Goal: Task Accomplishment & Management: Use online tool/utility

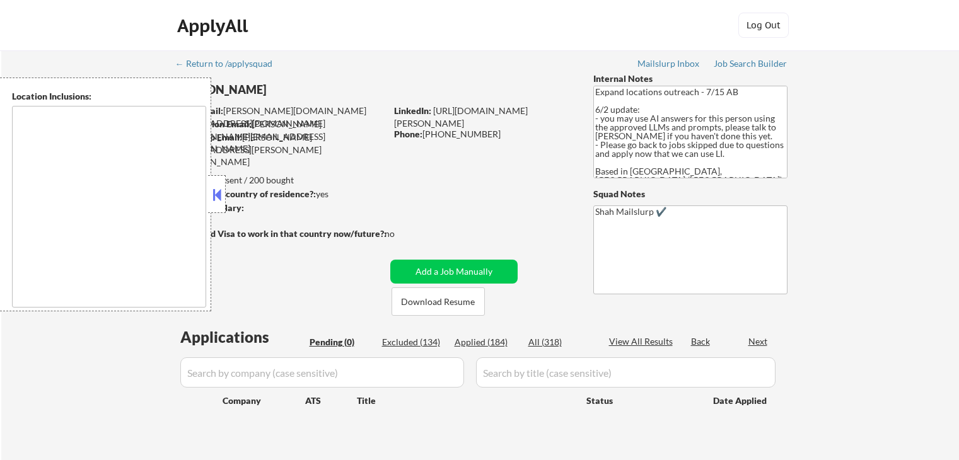
scroll to position [126, 0]
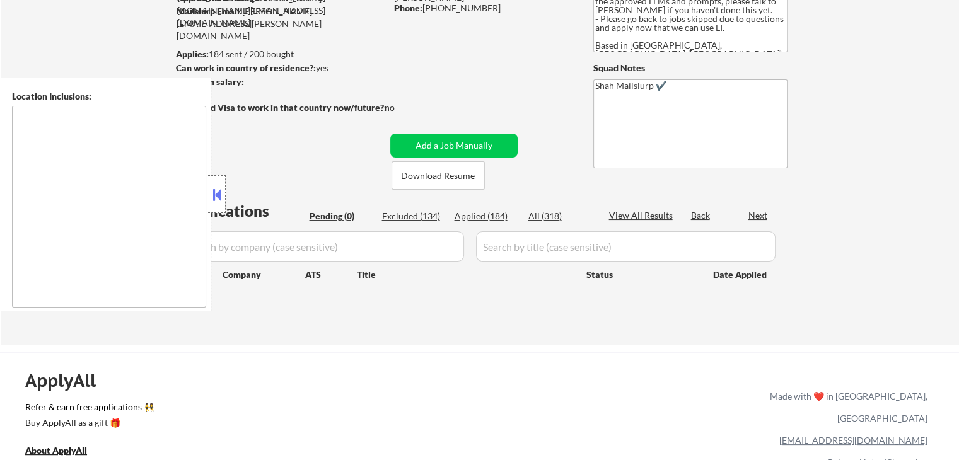
type textarea "[GEOGRAPHIC_DATA], ON [GEOGRAPHIC_DATA], ON [GEOGRAPHIC_DATA], ON [GEOGRAPHIC_D…"
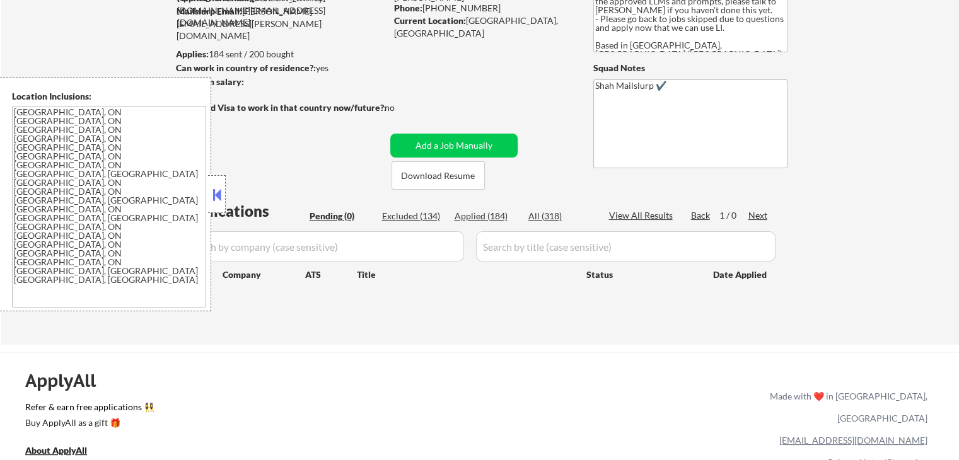
click at [212, 206] on div at bounding box center [217, 194] width 18 height 38
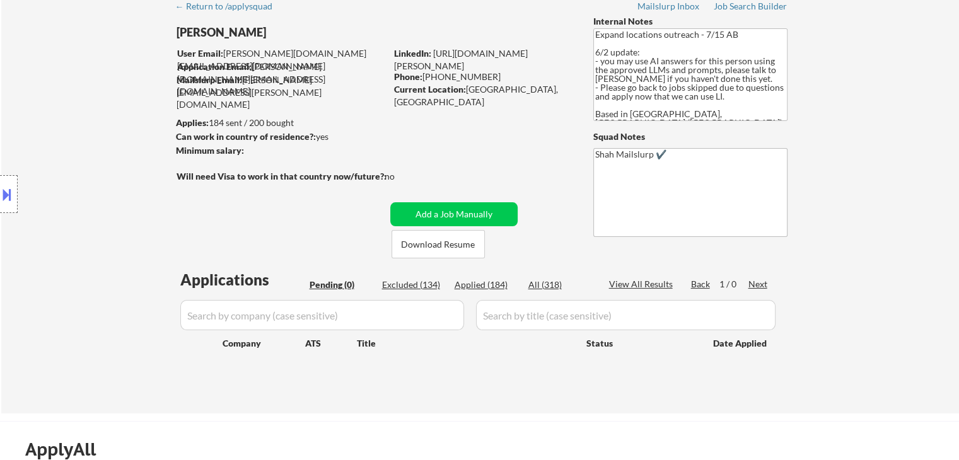
scroll to position [0, 0]
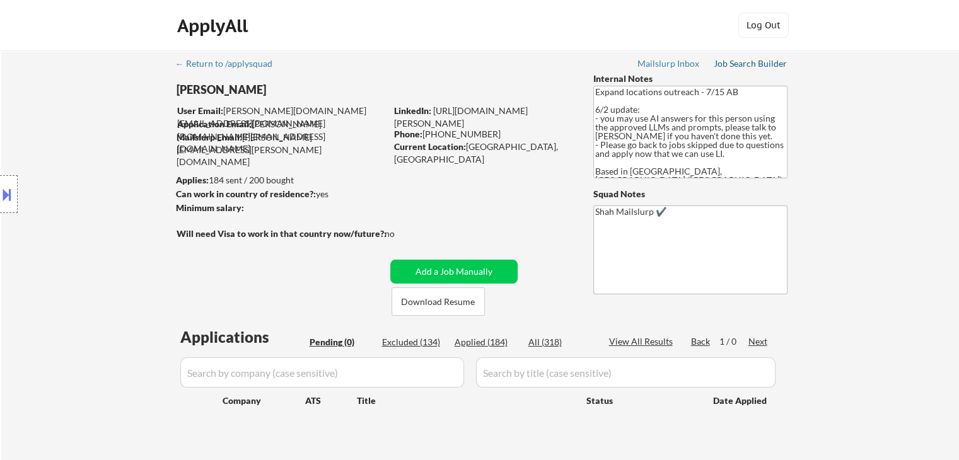
click at [746, 59] on div "Job Search Builder" at bounding box center [751, 63] width 74 height 9
select select ""pending""
click at [109, 190] on div "Location Inclusions: [GEOGRAPHIC_DATA], ON [GEOGRAPHIC_DATA], ON [GEOGRAPHIC_DA…" at bounding box center [113, 195] width 226 height 234
click at [104, 189] on div "Location Inclusions: [GEOGRAPHIC_DATA], ON [GEOGRAPHIC_DATA], ON [GEOGRAPHIC_DA…" at bounding box center [113, 195] width 226 height 234
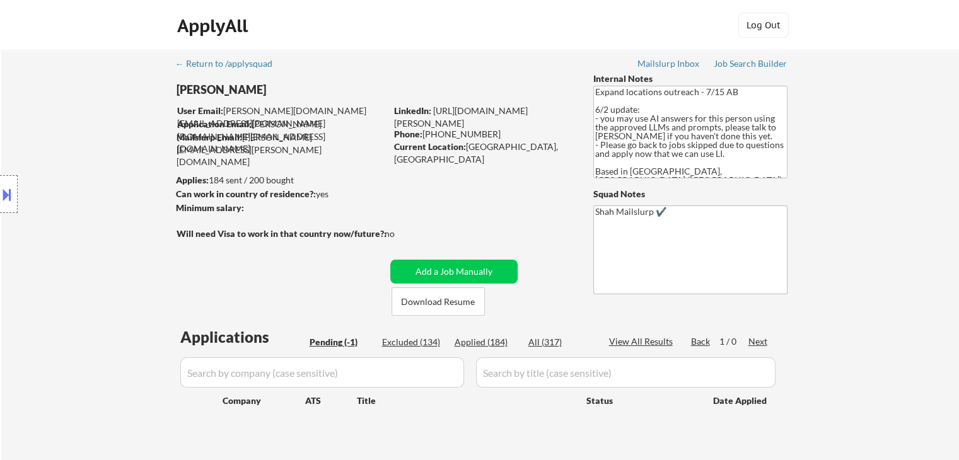
click at [104, 189] on div "Location Inclusions: [GEOGRAPHIC_DATA], ON [GEOGRAPHIC_DATA], ON [GEOGRAPHIC_DA…" at bounding box center [113, 195] width 226 height 234
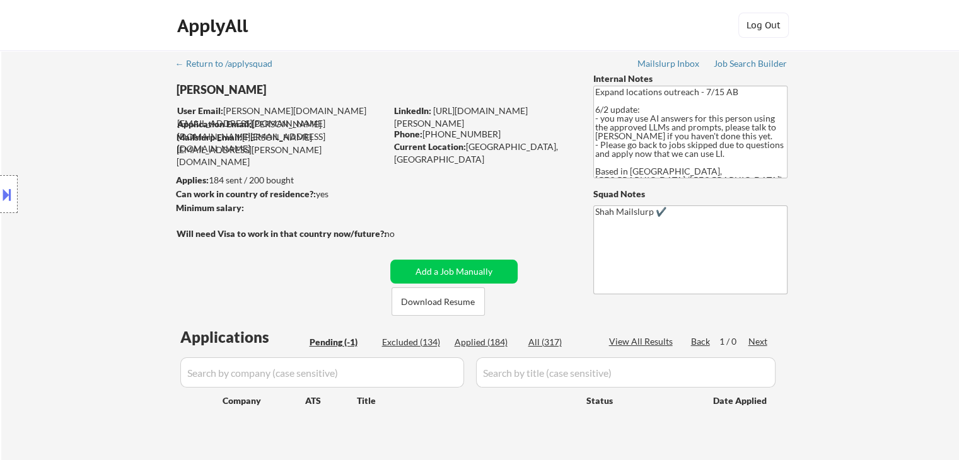
click at [104, 189] on div "Location Inclusions: [GEOGRAPHIC_DATA], ON [GEOGRAPHIC_DATA], ON [GEOGRAPHIC_DA…" at bounding box center [113, 195] width 226 height 234
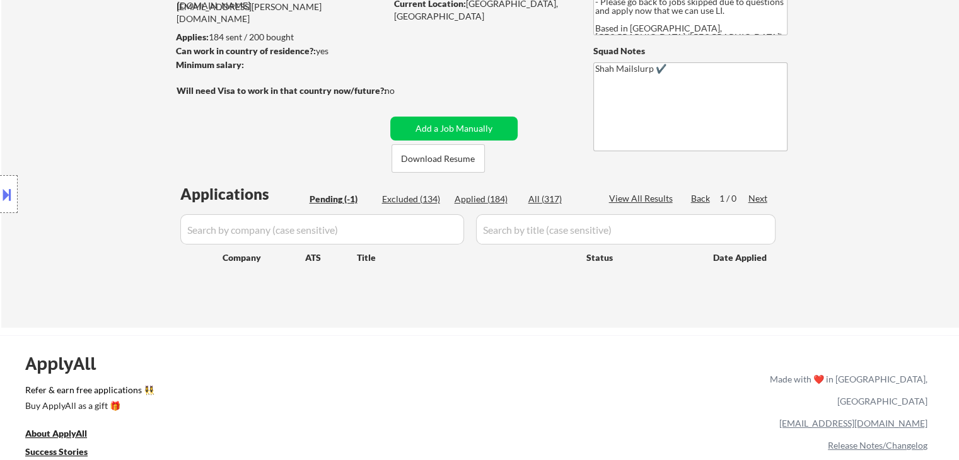
scroll to position [189, 0]
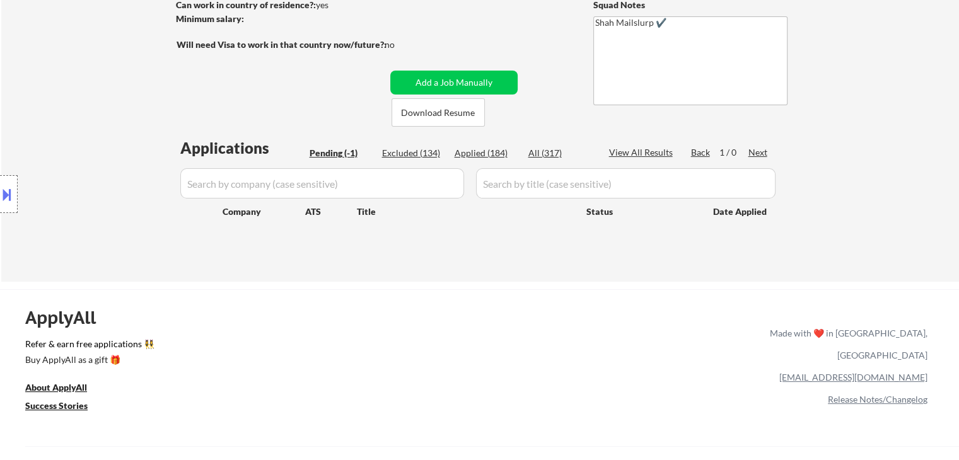
click at [104, 189] on div "Location Inclusions: [GEOGRAPHIC_DATA], ON [GEOGRAPHIC_DATA], ON [GEOGRAPHIC_DA…" at bounding box center [113, 195] width 226 height 234
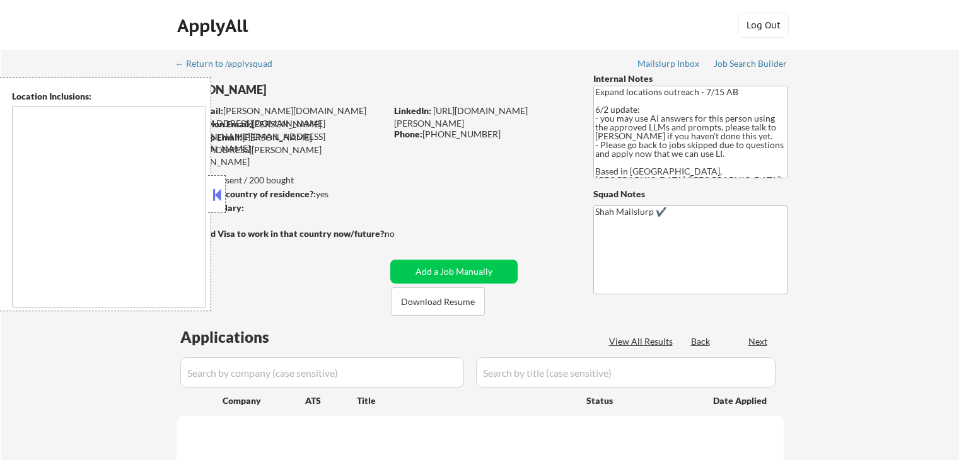
scroll to position [240, 0]
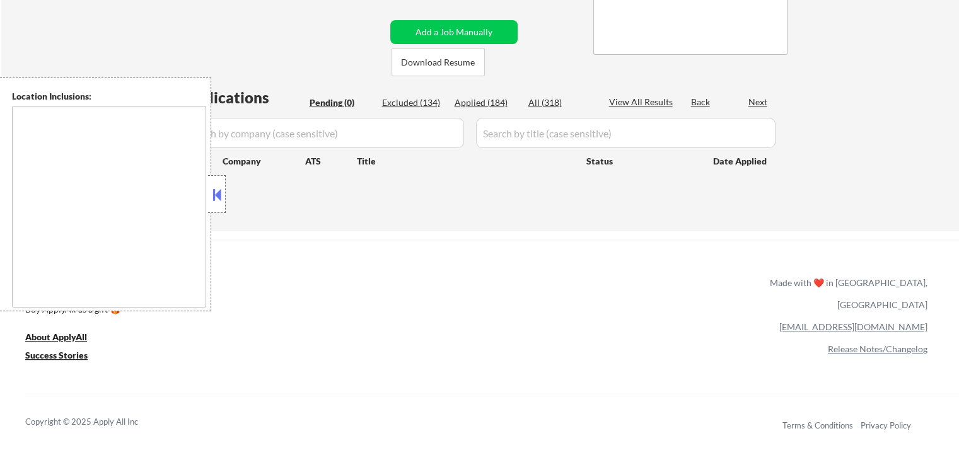
type textarea "[GEOGRAPHIC_DATA], ON [GEOGRAPHIC_DATA], ON [GEOGRAPHIC_DATA], ON [GEOGRAPHIC_D…"
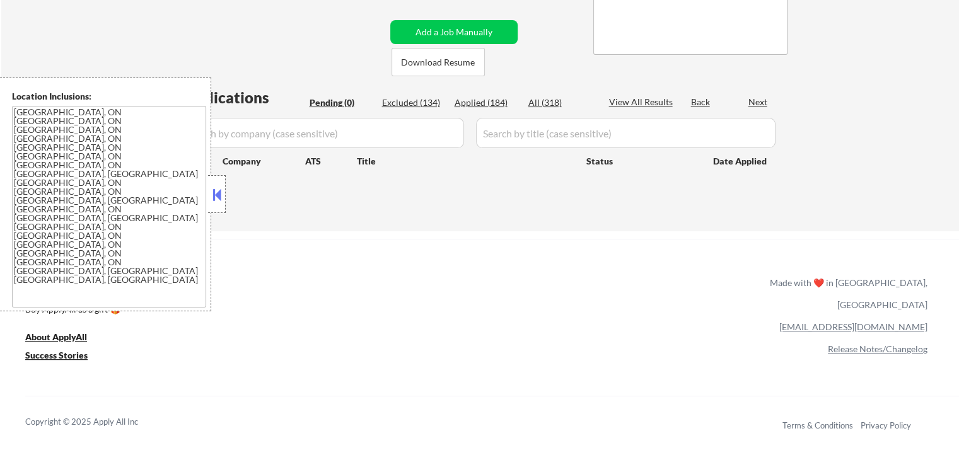
click at [223, 200] on button at bounding box center [217, 194] width 14 height 19
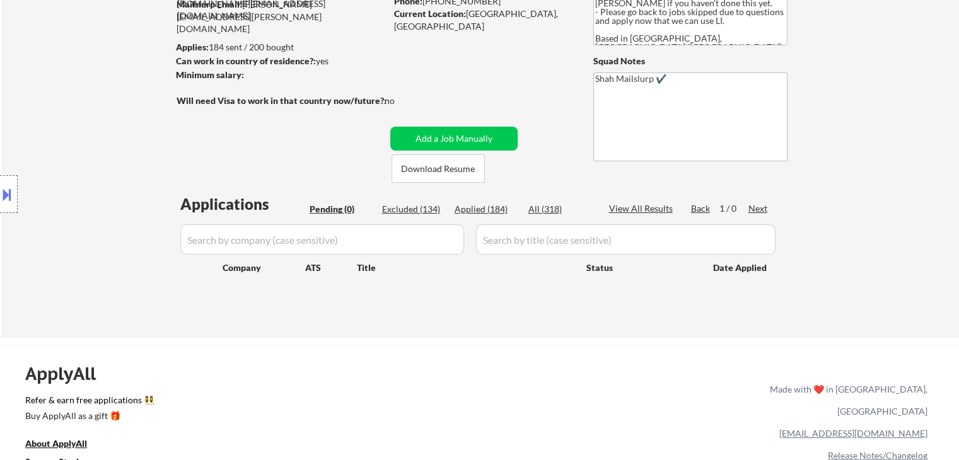
scroll to position [126, 0]
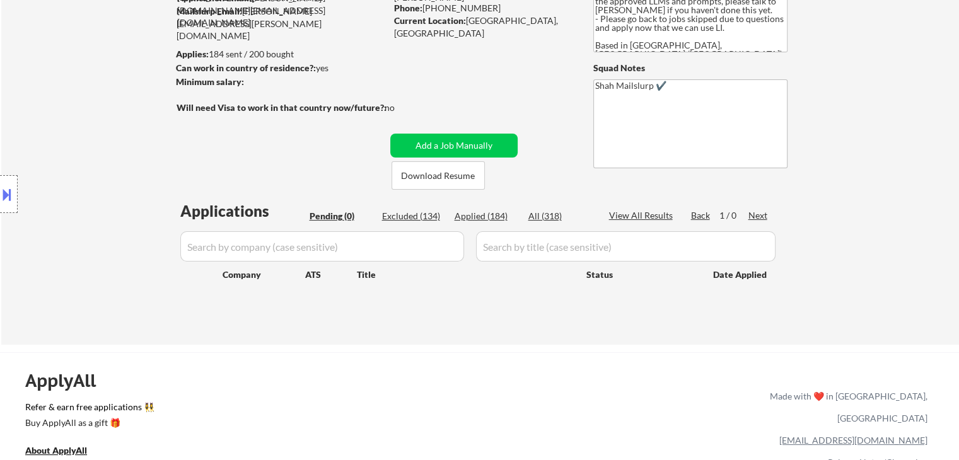
click at [112, 159] on div "Location Inclusions: [GEOGRAPHIC_DATA], ON [GEOGRAPHIC_DATA], ON [GEOGRAPHIC_DA…" at bounding box center [113, 195] width 226 height 234
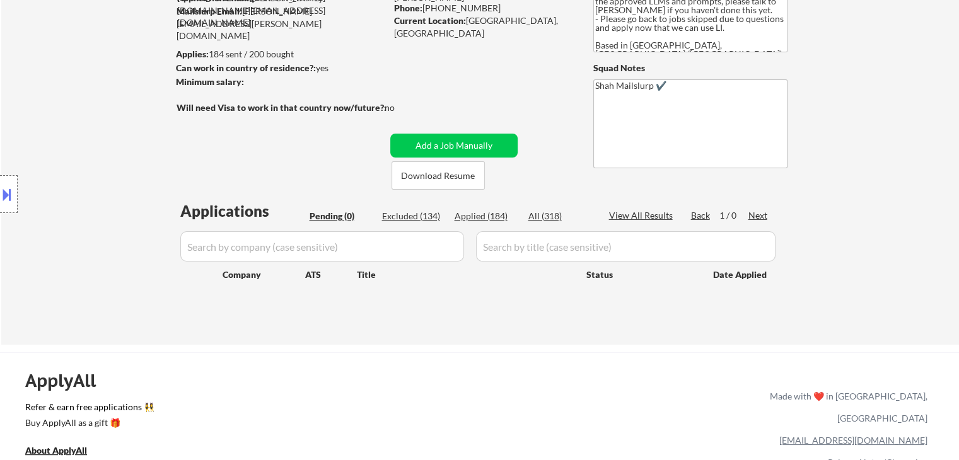
click at [112, 159] on div "Location Inclusions: [GEOGRAPHIC_DATA], ON [GEOGRAPHIC_DATA], ON [GEOGRAPHIC_DA…" at bounding box center [113, 195] width 226 height 234
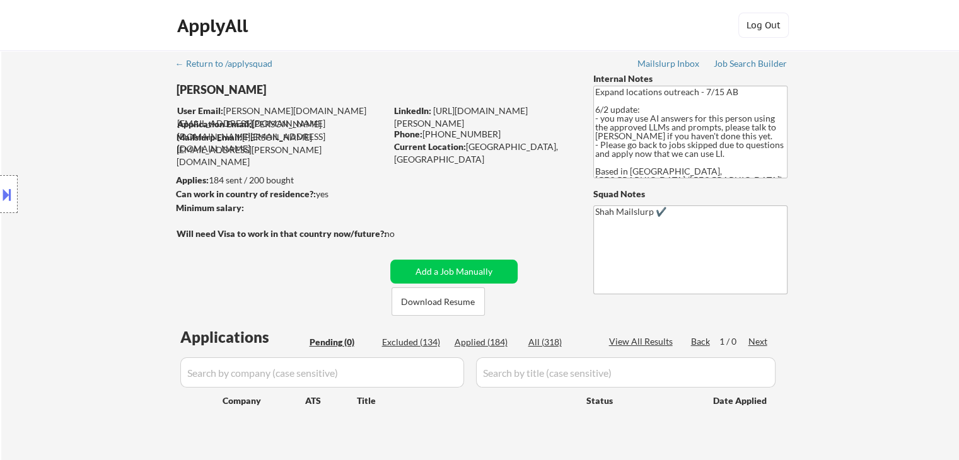
click at [112, 159] on div "Location Inclusions: [GEOGRAPHIC_DATA], ON [GEOGRAPHIC_DATA], ON [GEOGRAPHIC_DA…" at bounding box center [113, 195] width 226 height 234
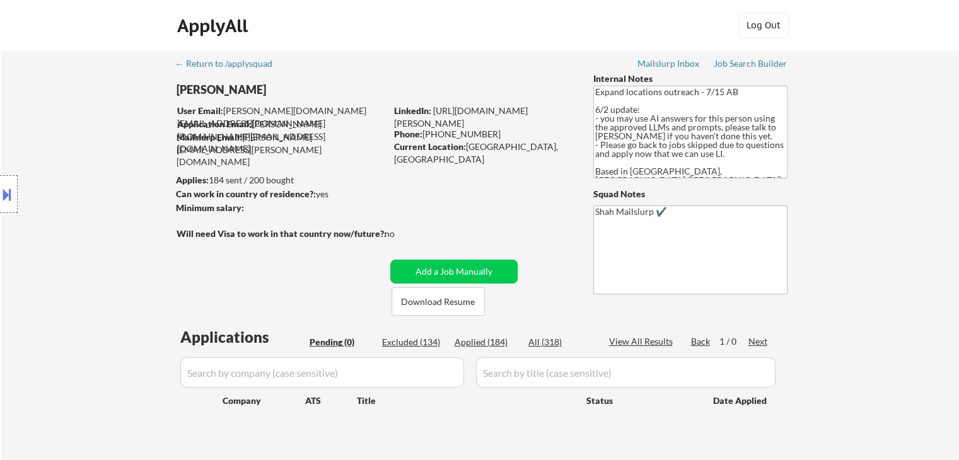
click at [112, 159] on div "Location Inclusions: [GEOGRAPHIC_DATA], ON [GEOGRAPHIC_DATA], ON [GEOGRAPHIC_DA…" at bounding box center [113, 195] width 226 height 234
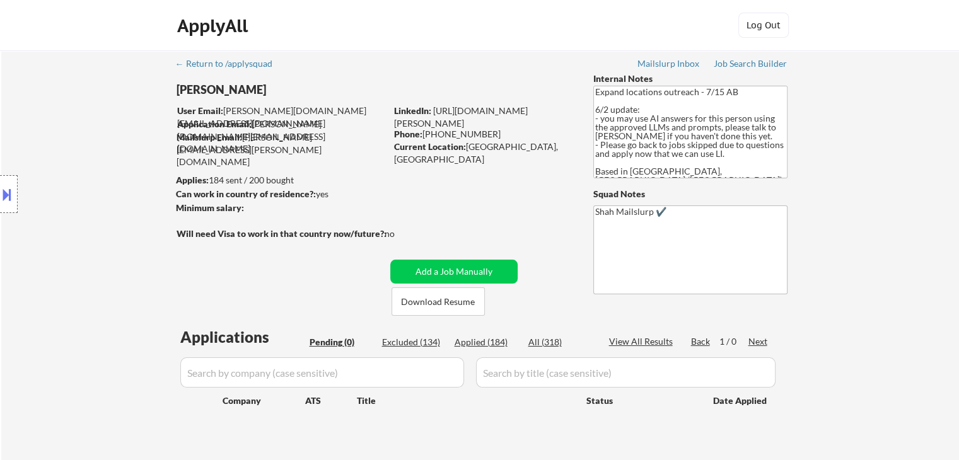
click at [112, 159] on div "Location Inclusions: [GEOGRAPHIC_DATA], ON [GEOGRAPHIC_DATA], ON [GEOGRAPHIC_DA…" at bounding box center [113, 195] width 226 height 234
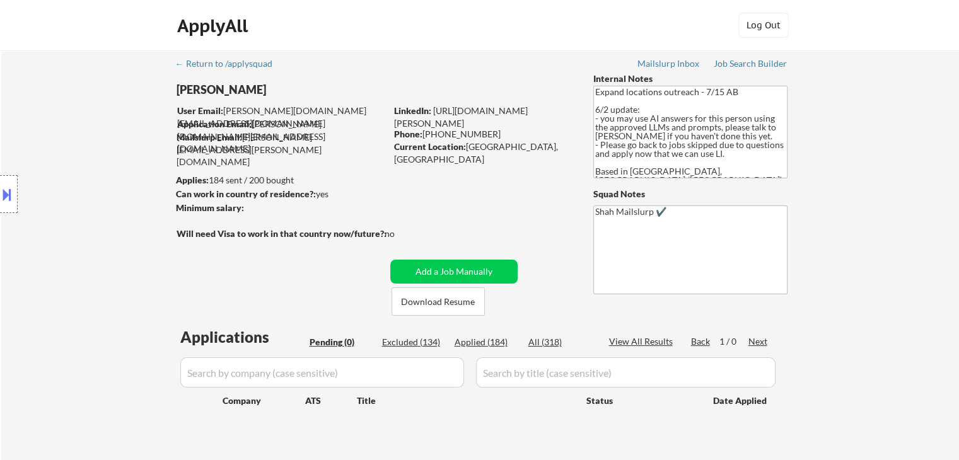
click at [112, 159] on div "Location Inclusions: [GEOGRAPHIC_DATA], ON [GEOGRAPHIC_DATA], ON [GEOGRAPHIC_DA…" at bounding box center [113, 195] width 226 height 234
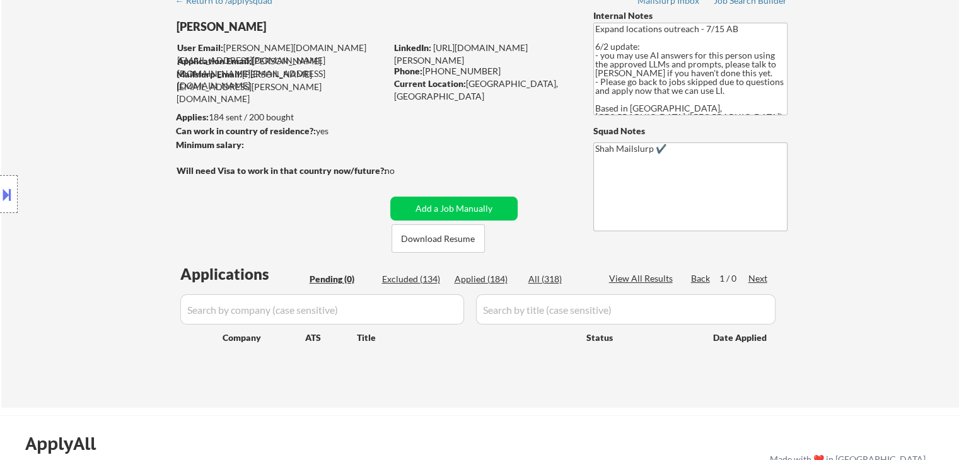
click at [112, 159] on div "Location Inclusions: [GEOGRAPHIC_DATA], ON [GEOGRAPHIC_DATA], ON [GEOGRAPHIC_DA…" at bounding box center [113, 195] width 226 height 234
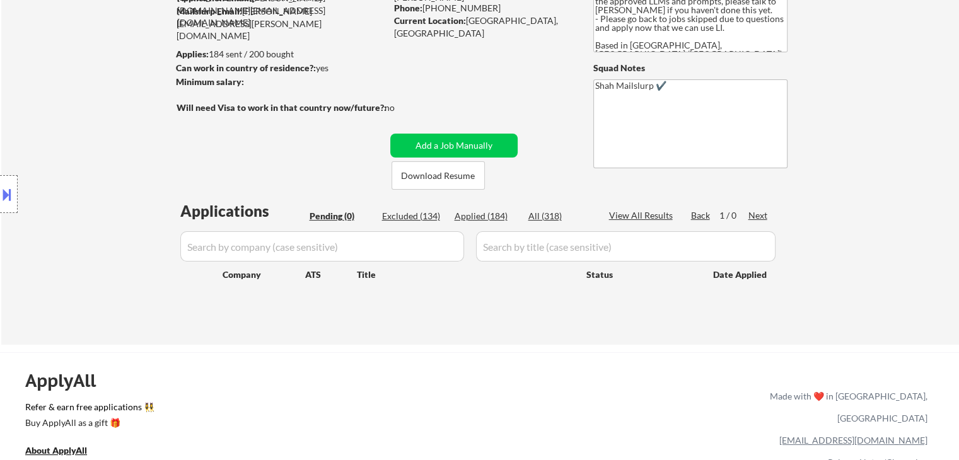
click at [112, 159] on div "Location Inclusions: [GEOGRAPHIC_DATA], ON [GEOGRAPHIC_DATA], ON [GEOGRAPHIC_DA…" at bounding box center [113, 195] width 226 height 234
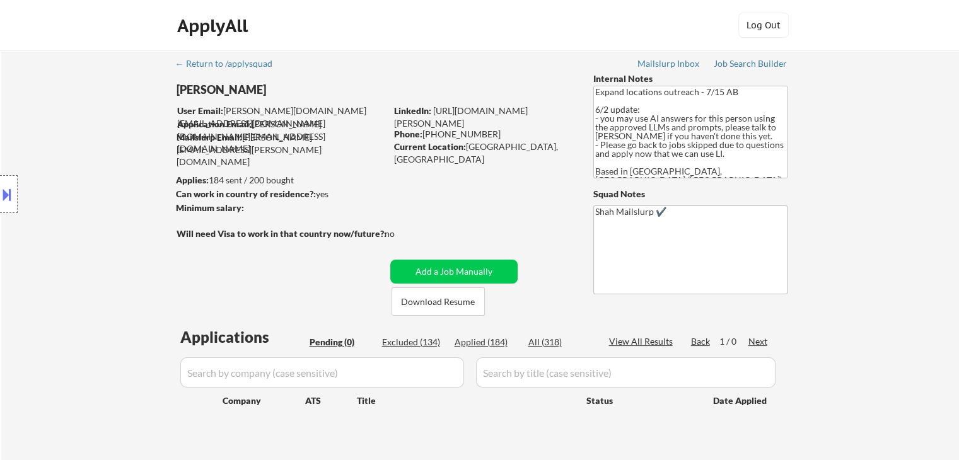
click at [112, 160] on div "Location Inclusions: [GEOGRAPHIC_DATA], ON [GEOGRAPHIC_DATA], ON [GEOGRAPHIC_DA…" at bounding box center [113, 195] width 226 height 234
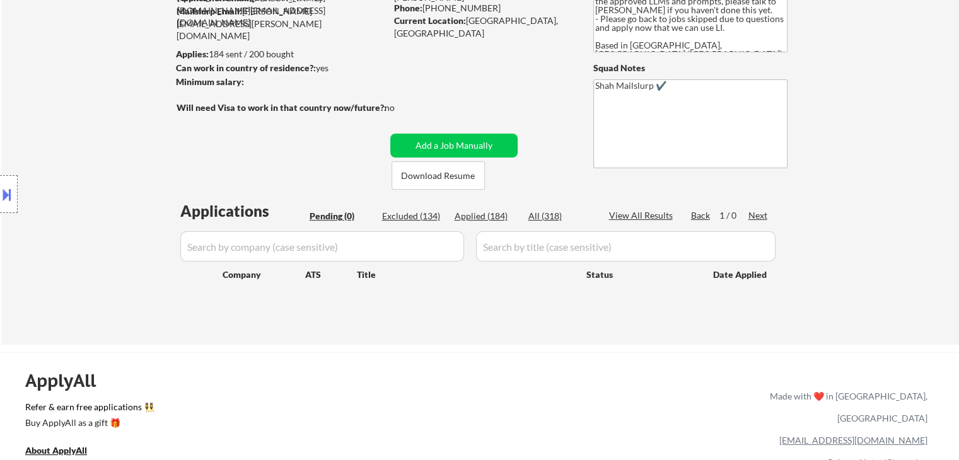
click at [112, 160] on div "Location Inclusions: [GEOGRAPHIC_DATA], ON [GEOGRAPHIC_DATA], ON [GEOGRAPHIC_DA…" at bounding box center [113, 195] width 226 height 234
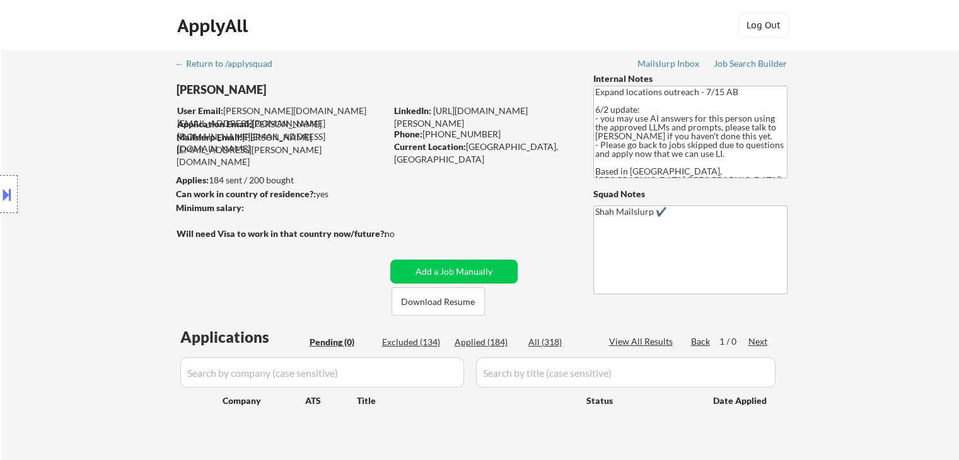
click at [112, 160] on div "Location Inclusions: [GEOGRAPHIC_DATA], ON [GEOGRAPHIC_DATA], ON [GEOGRAPHIC_DA…" at bounding box center [113, 195] width 226 height 234
click at [111, 155] on div "Location Inclusions: [GEOGRAPHIC_DATA], ON [GEOGRAPHIC_DATA], ON [GEOGRAPHIC_DA…" at bounding box center [113, 195] width 226 height 234
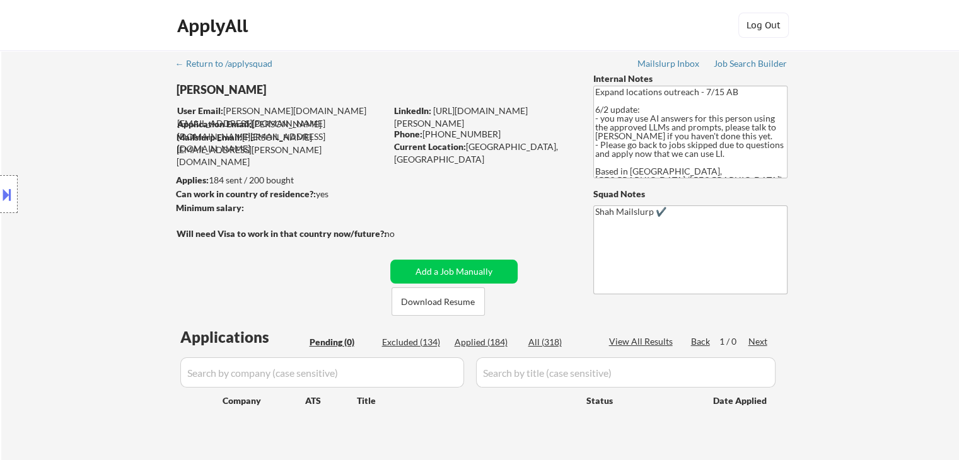
click at [111, 155] on div "Location Inclusions: [GEOGRAPHIC_DATA], ON [GEOGRAPHIC_DATA], ON [GEOGRAPHIC_DA…" at bounding box center [113, 195] width 226 height 234
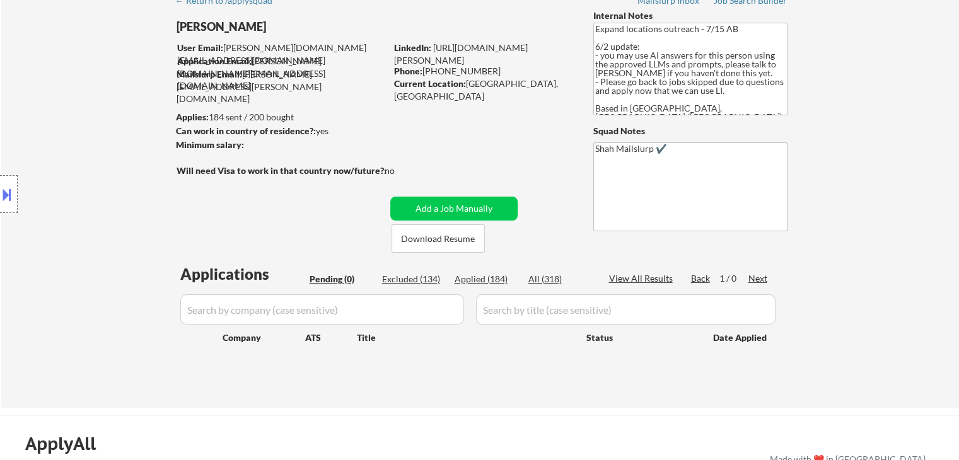
click at [111, 155] on div "Location Inclusions: [GEOGRAPHIC_DATA], ON [GEOGRAPHIC_DATA], ON [GEOGRAPHIC_DA…" at bounding box center [113, 195] width 226 height 234
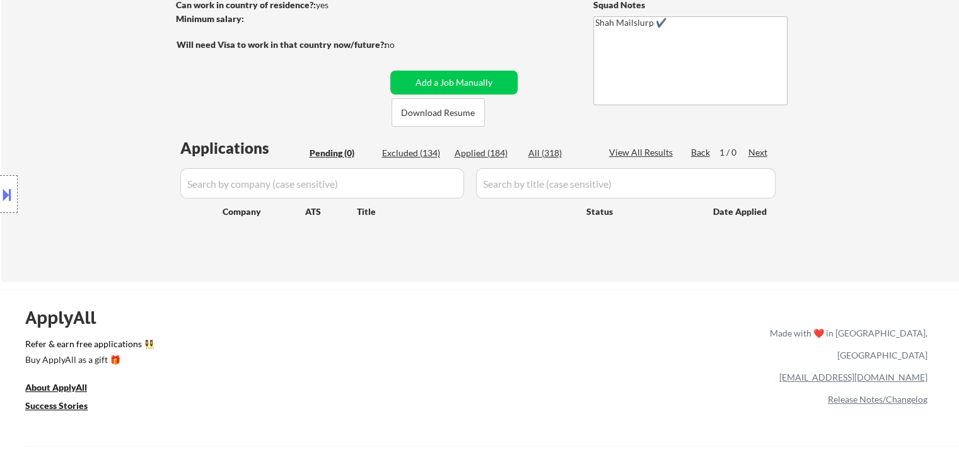
click at [111, 155] on div "Location Inclusions: [GEOGRAPHIC_DATA], ON [GEOGRAPHIC_DATA], ON [GEOGRAPHIC_DA…" at bounding box center [113, 195] width 226 height 234
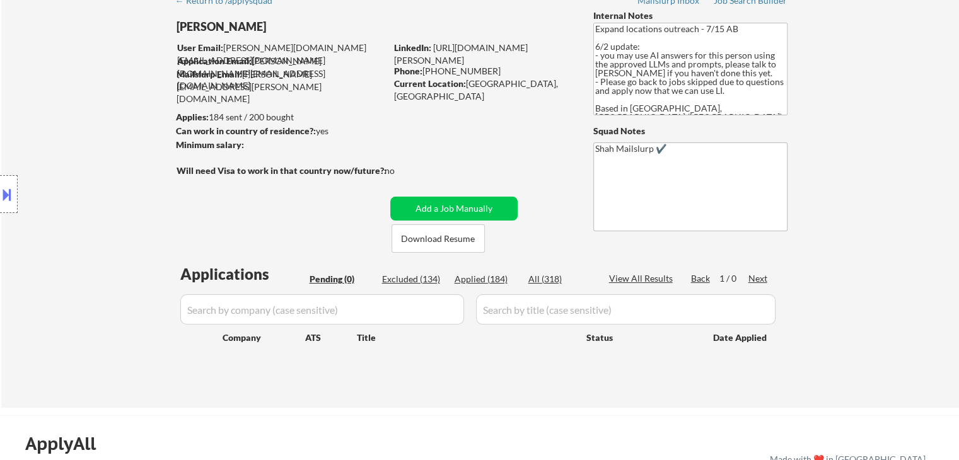
click at [111, 155] on div "Location Inclusions: [GEOGRAPHIC_DATA], ON [GEOGRAPHIC_DATA], ON [GEOGRAPHIC_DA…" at bounding box center [113, 195] width 226 height 234
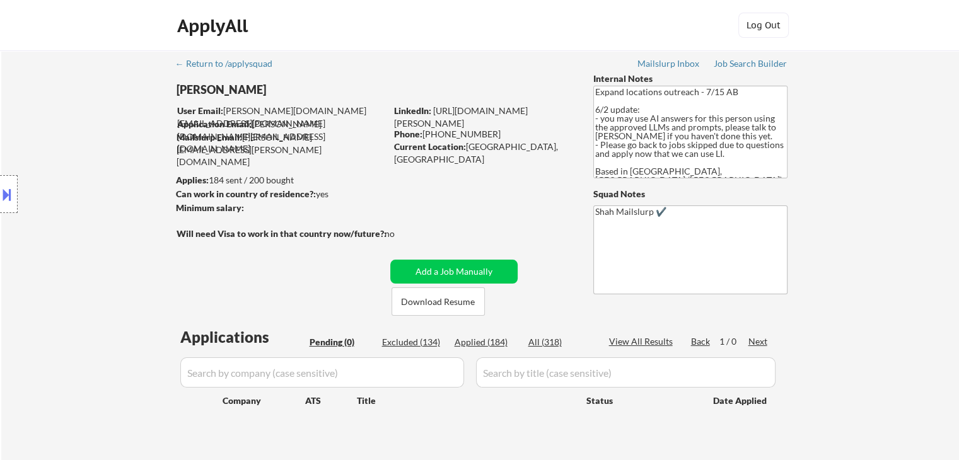
click at [111, 155] on div "Location Inclusions: [GEOGRAPHIC_DATA], ON [GEOGRAPHIC_DATA], ON [GEOGRAPHIC_DA…" at bounding box center [113, 195] width 226 height 234
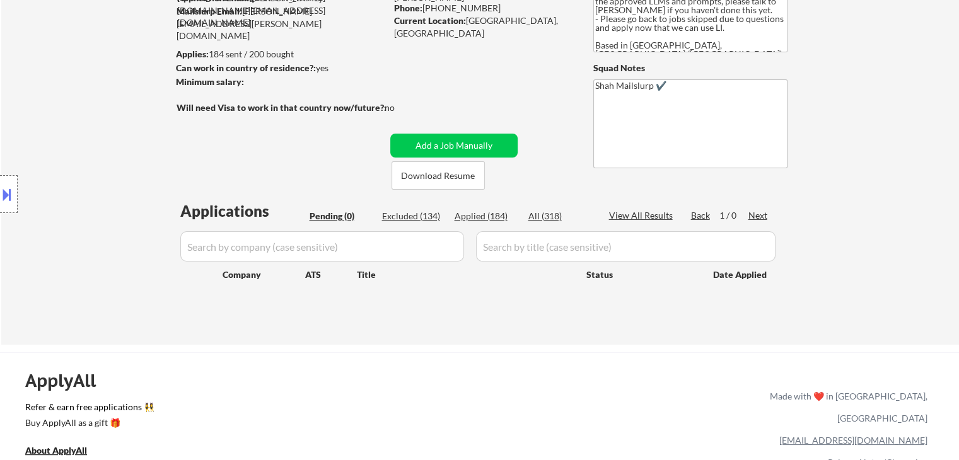
click at [111, 155] on div "Location Inclusions: [GEOGRAPHIC_DATA], ON [GEOGRAPHIC_DATA], ON [GEOGRAPHIC_DA…" at bounding box center [113, 195] width 226 height 234
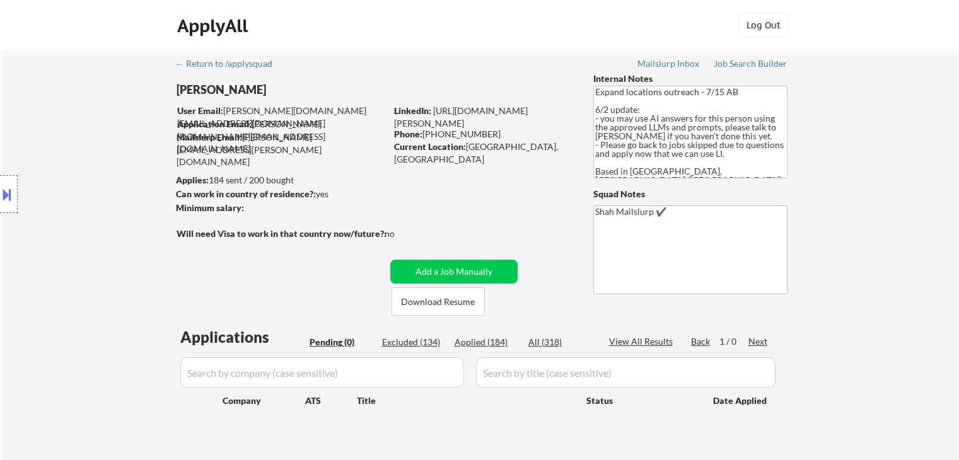
click at [111, 155] on div "Location Inclusions: [GEOGRAPHIC_DATA], ON [GEOGRAPHIC_DATA], ON [GEOGRAPHIC_DA…" at bounding box center [113, 195] width 226 height 234
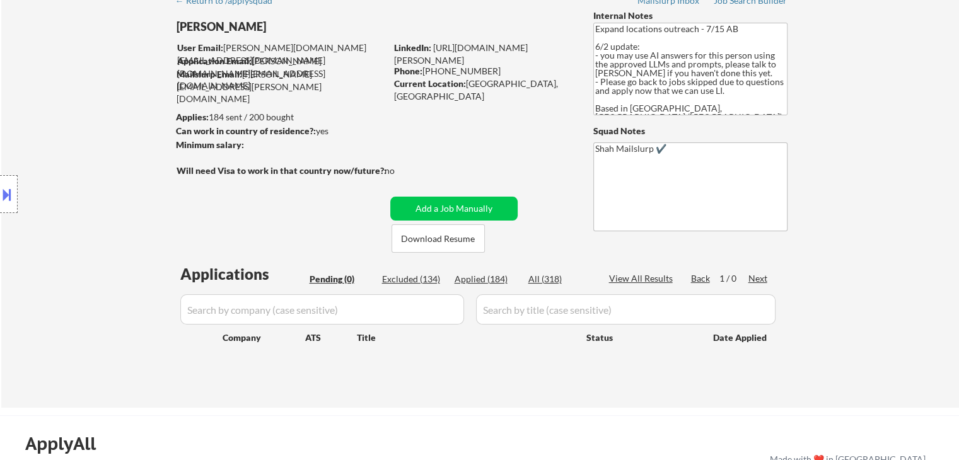
click at [111, 155] on div "Location Inclusions: [GEOGRAPHIC_DATA], ON [GEOGRAPHIC_DATA], ON [GEOGRAPHIC_DA…" at bounding box center [113, 195] width 226 height 234
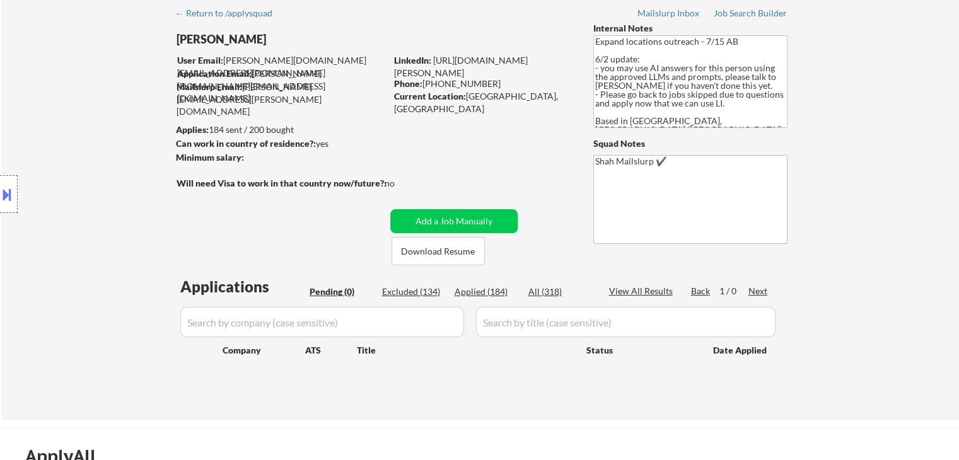
scroll to position [0, 0]
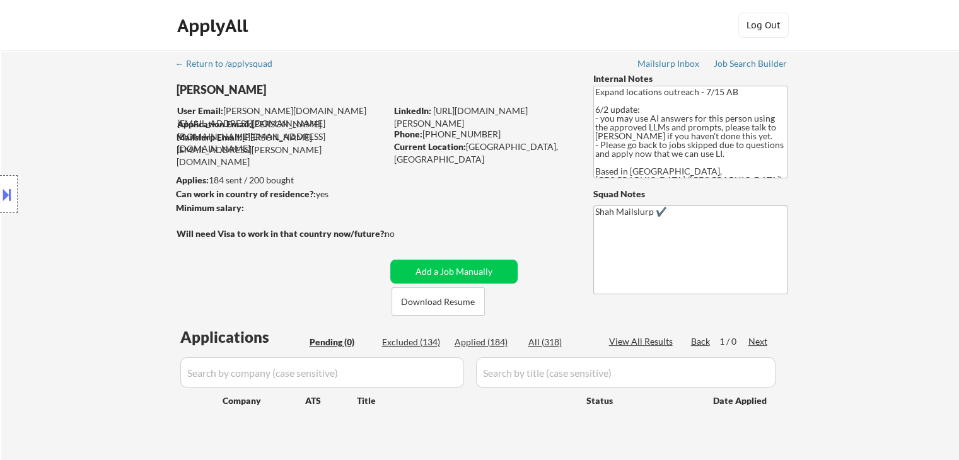
click at [111, 155] on div "Location Inclusions: [GEOGRAPHIC_DATA], ON [GEOGRAPHIC_DATA], ON [GEOGRAPHIC_DA…" at bounding box center [113, 195] width 226 height 234
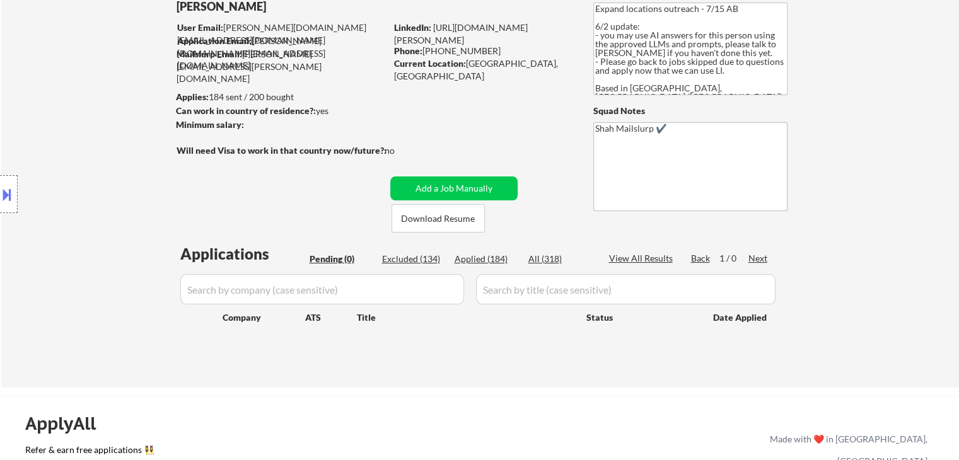
scroll to position [126, 0]
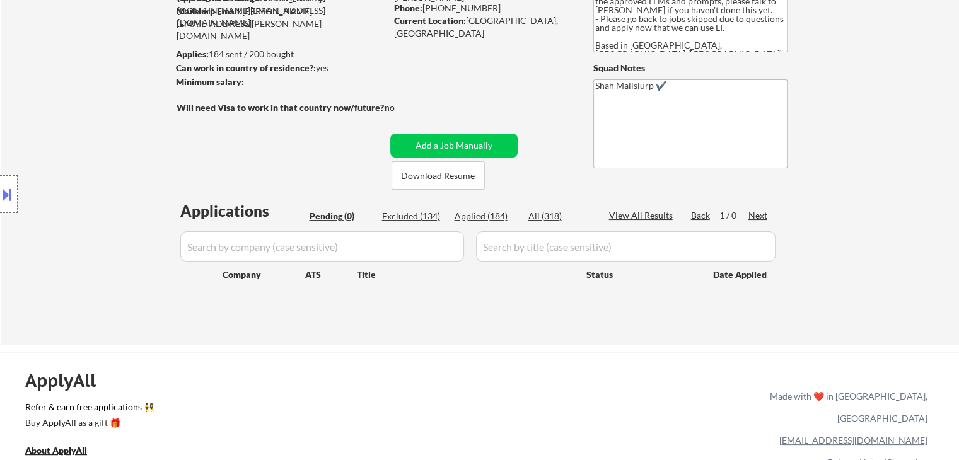
click at [111, 155] on div "Location Inclusions: [GEOGRAPHIC_DATA], ON [GEOGRAPHIC_DATA], ON [GEOGRAPHIC_DA…" at bounding box center [113, 195] width 226 height 234
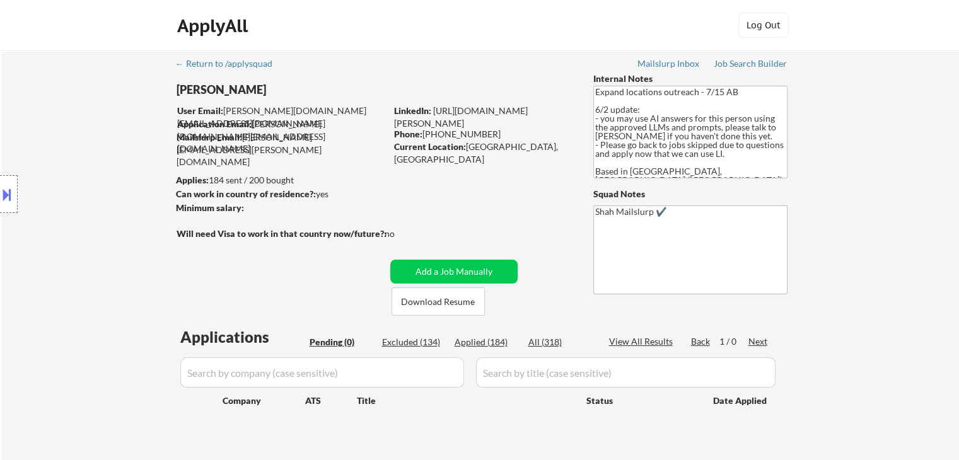
click at [111, 155] on div "Location Inclusions: [GEOGRAPHIC_DATA], ON [GEOGRAPHIC_DATA], ON [GEOGRAPHIC_DA…" at bounding box center [113, 195] width 226 height 234
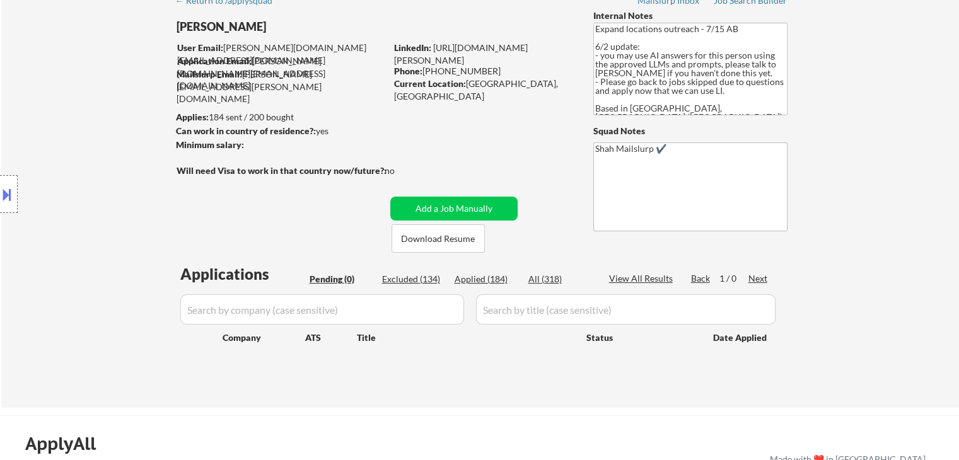
click at [111, 155] on div "Location Inclusions: [GEOGRAPHIC_DATA], ON [GEOGRAPHIC_DATA], ON [GEOGRAPHIC_DA…" at bounding box center [113, 195] width 226 height 234
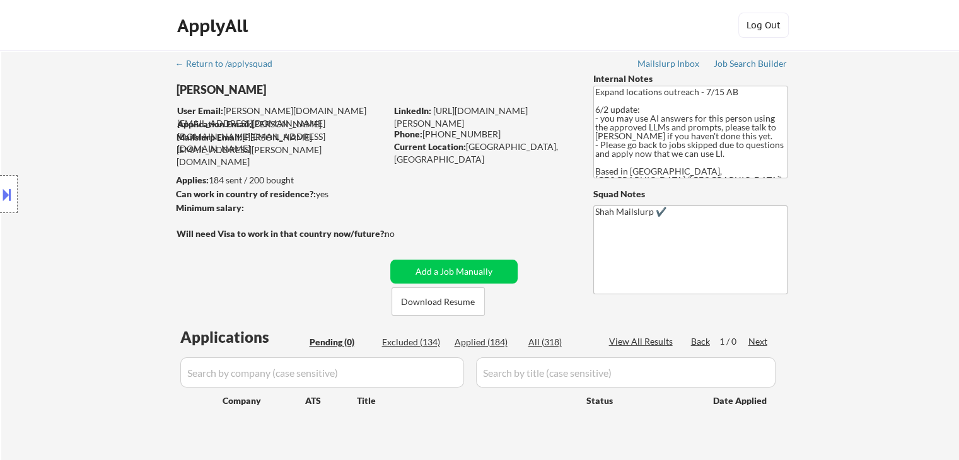
click at [111, 155] on div "Location Inclusions: [GEOGRAPHIC_DATA], ON [GEOGRAPHIC_DATA], ON [GEOGRAPHIC_DA…" at bounding box center [113, 195] width 226 height 234
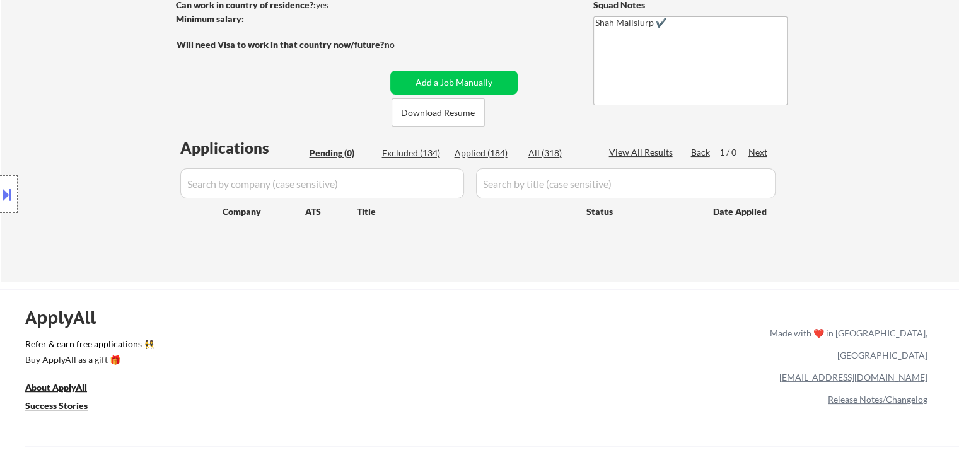
click at [161, 178] on div "Location Inclusions: [GEOGRAPHIC_DATA], ON [GEOGRAPHIC_DATA], ON [GEOGRAPHIC_DA…" at bounding box center [113, 195] width 226 height 234
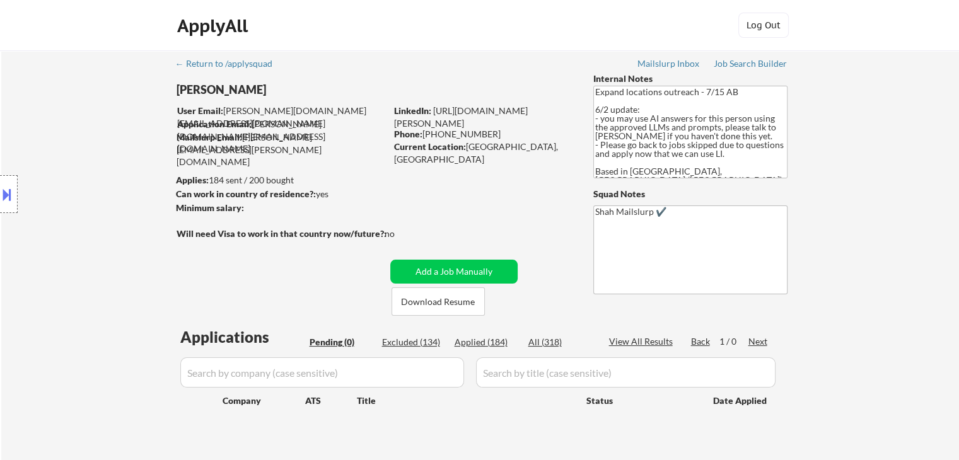
click at [161, 178] on div "Location Inclusions: [GEOGRAPHIC_DATA], ON [GEOGRAPHIC_DATA], ON [GEOGRAPHIC_DA…" at bounding box center [113, 195] width 226 height 234
click at [137, 176] on div "Location Inclusions: [GEOGRAPHIC_DATA], ON [GEOGRAPHIC_DATA], ON [GEOGRAPHIC_DA…" at bounding box center [113, 195] width 226 height 234
click at [105, 179] on div "Location Inclusions: [GEOGRAPHIC_DATA], ON [GEOGRAPHIC_DATA], ON [GEOGRAPHIC_DA…" at bounding box center [113, 195] width 226 height 234
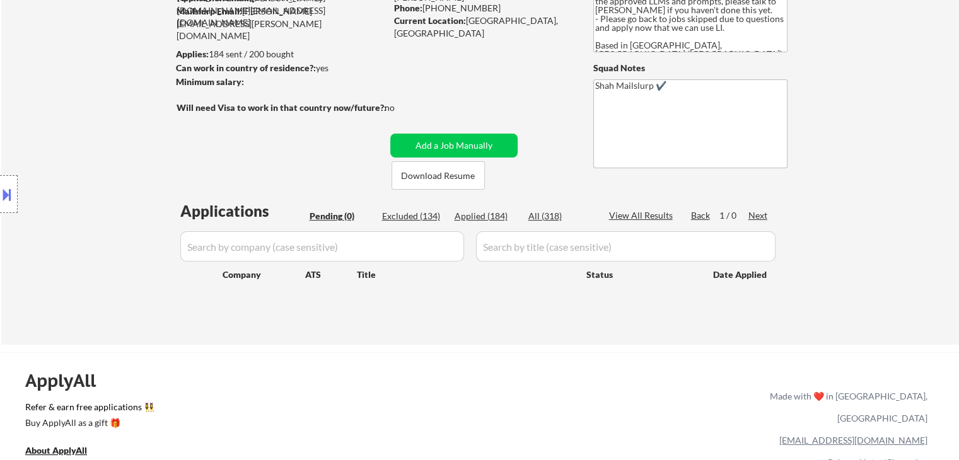
click at [91, 178] on div "Location Inclusions: [GEOGRAPHIC_DATA], ON [GEOGRAPHIC_DATA], ON [GEOGRAPHIC_DA…" at bounding box center [113, 195] width 226 height 234
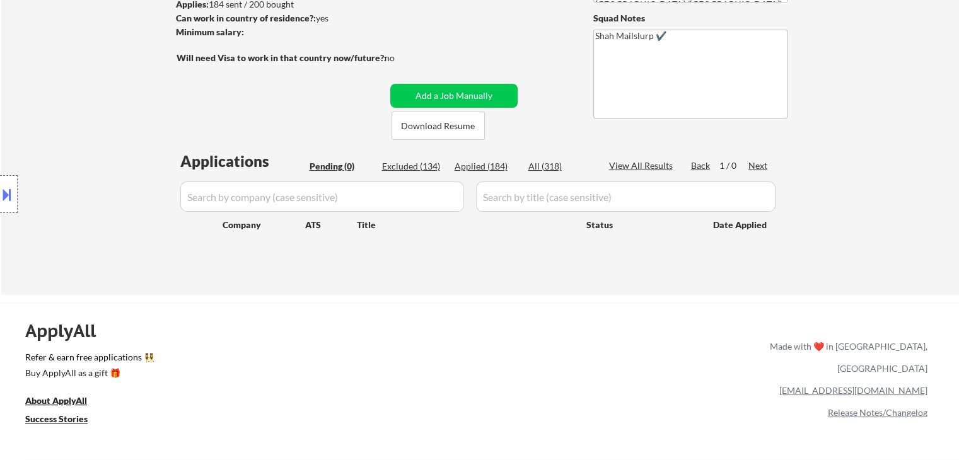
scroll to position [378, 0]
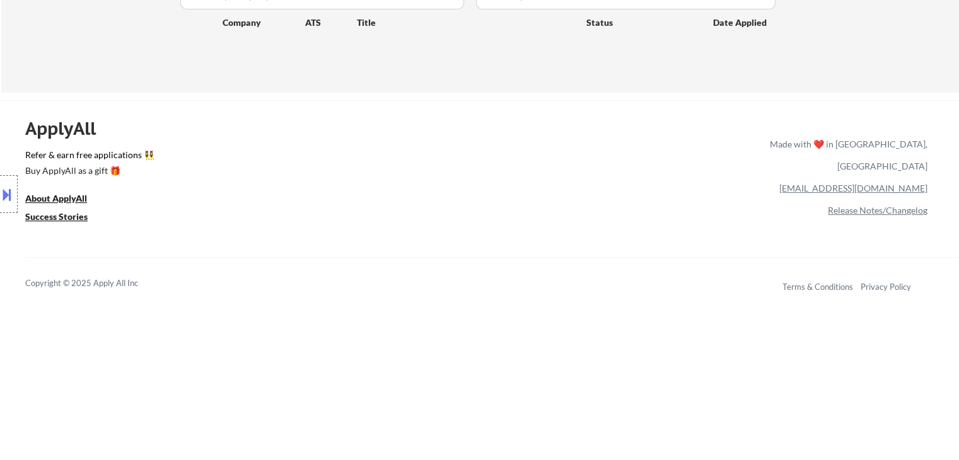
click at [284, 256] on div "ApplyAll Refer & earn free applications 👯‍♀️ Buy ApplyAll as a gift 🎁 About App…" at bounding box center [479, 209] width 959 height 200
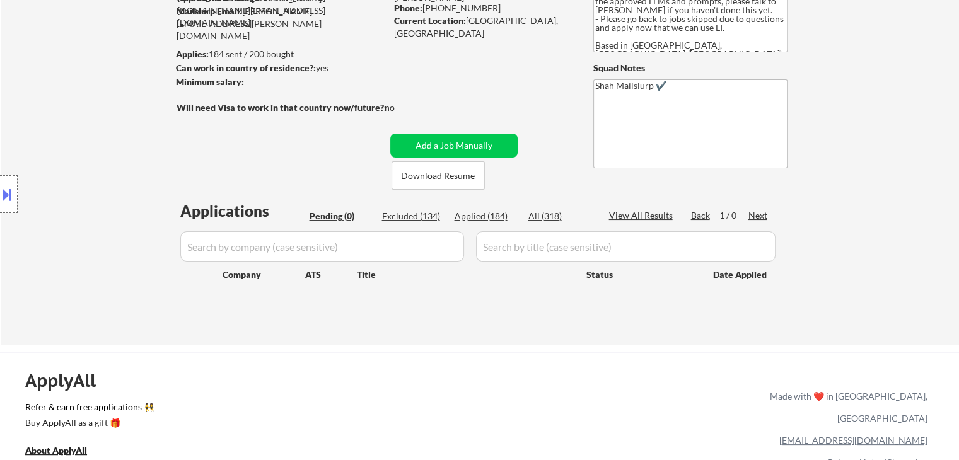
click at [100, 182] on div "Location Inclusions: [GEOGRAPHIC_DATA], ON [GEOGRAPHIC_DATA], ON [GEOGRAPHIC_DA…" at bounding box center [113, 195] width 226 height 234
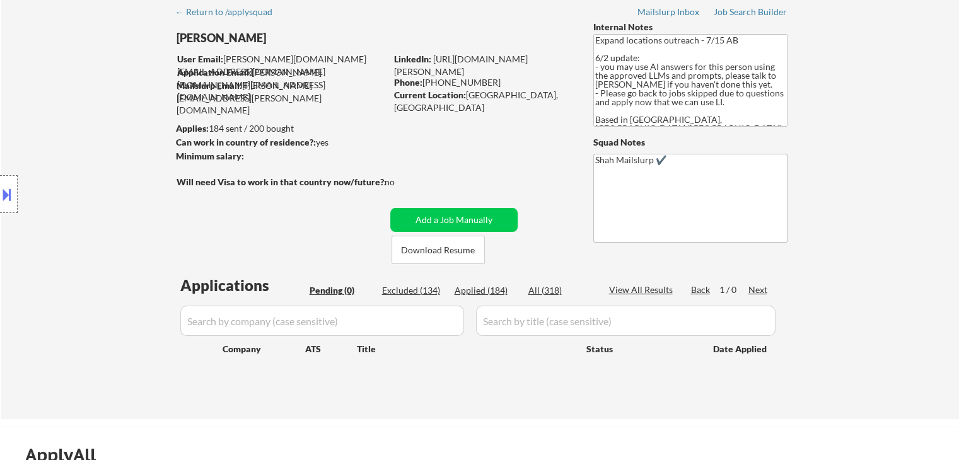
scroll to position [0, 0]
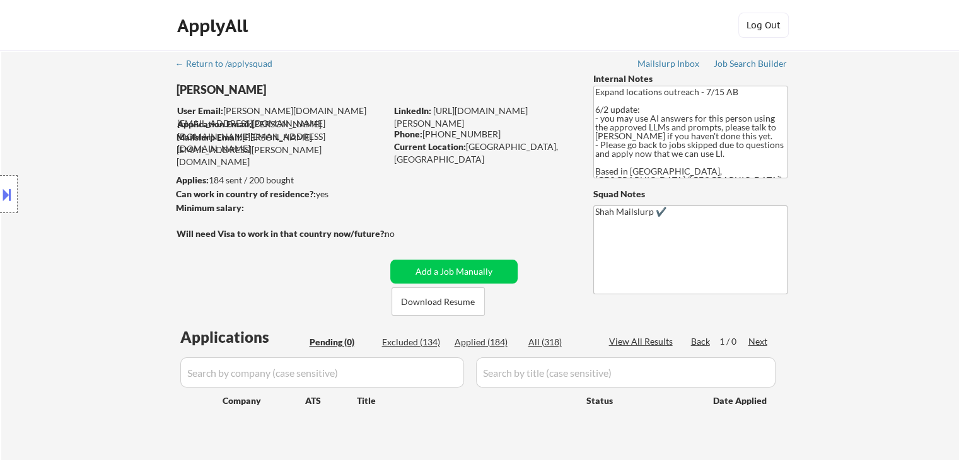
click at [100, 182] on div "Location Inclusions: [GEOGRAPHIC_DATA], ON [GEOGRAPHIC_DATA], ON [GEOGRAPHIC_DA…" at bounding box center [113, 195] width 226 height 234
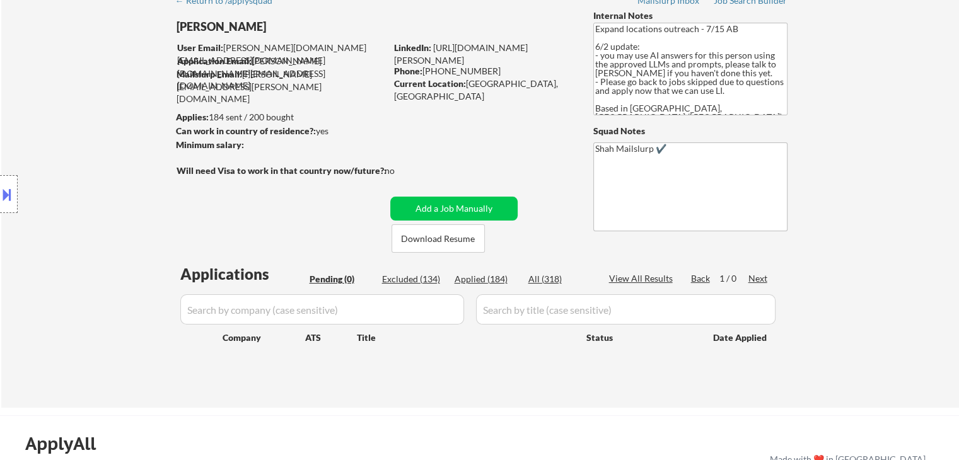
click at [100, 182] on div "Location Inclusions: [GEOGRAPHIC_DATA], ON [GEOGRAPHIC_DATA], ON [GEOGRAPHIC_DA…" at bounding box center [113, 195] width 226 height 234
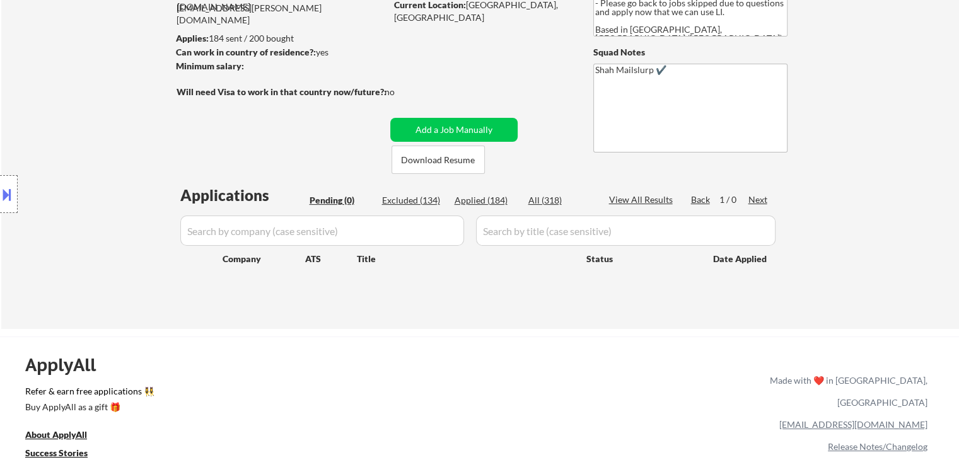
scroll to position [189, 0]
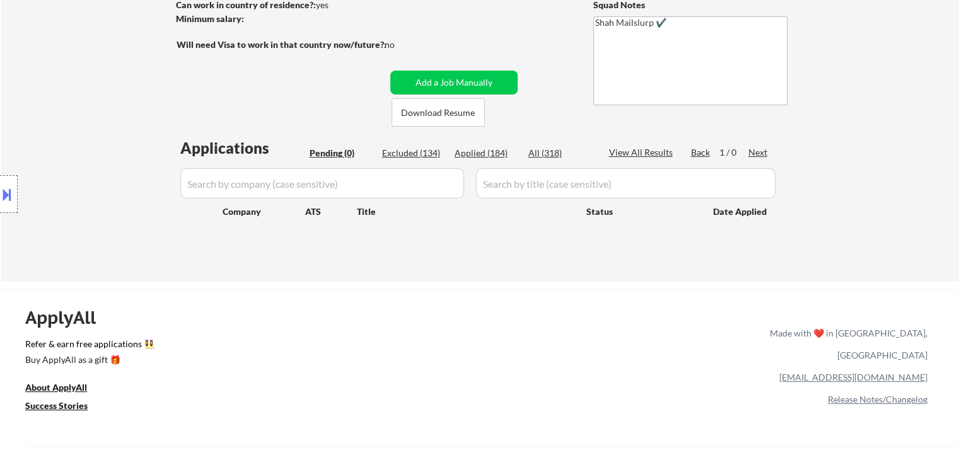
click at [100, 182] on div "Location Inclusions: [GEOGRAPHIC_DATA], ON [GEOGRAPHIC_DATA], ON [GEOGRAPHIC_DA…" at bounding box center [113, 195] width 226 height 234
click at [378, 269] on div "← Return to /applysquad Mailslurp Inbox Job Search Builder Peter Whitworth User…" at bounding box center [480, 66] width 629 height 410
click at [90, 156] on div "Location Inclusions: [GEOGRAPHIC_DATA], ON [GEOGRAPHIC_DATA], ON [GEOGRAPHIC_DA…" at bounding box center [113, 195] width 226 height 234
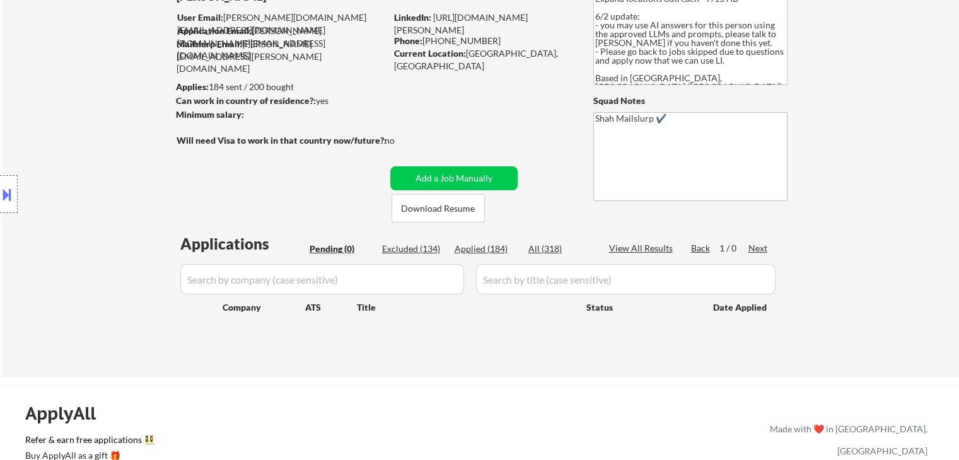
scroll to position [0, 0]
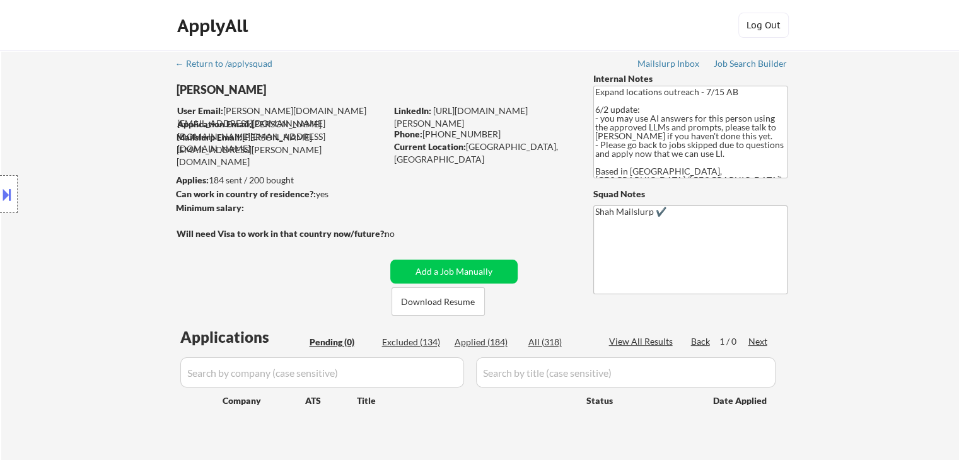
click at [90, 156] on div "Location Inclusions: [GEOGRAPHIC_DATA], ON [GEOGRAPHIC_DATA], ON [GEOGRAPHIC_DA…" at bounding box center [113, 195] width 226 height 234
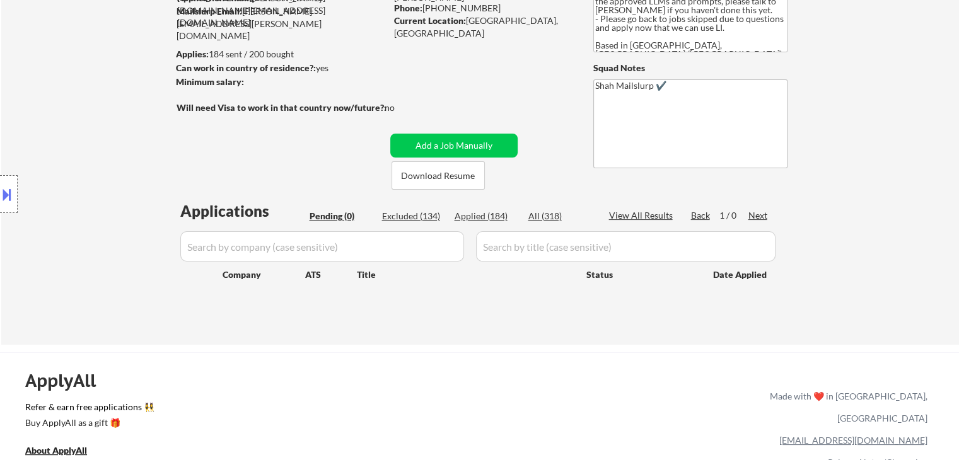
click at [90, 156] on div "Location Inclusions: [GEOGRAPHIC_DATA], ON [GEOGRAPHIC_DATA], ON [GEOGRAPHIC_DA…" at bounding box center [113, 195] width 226 height 234
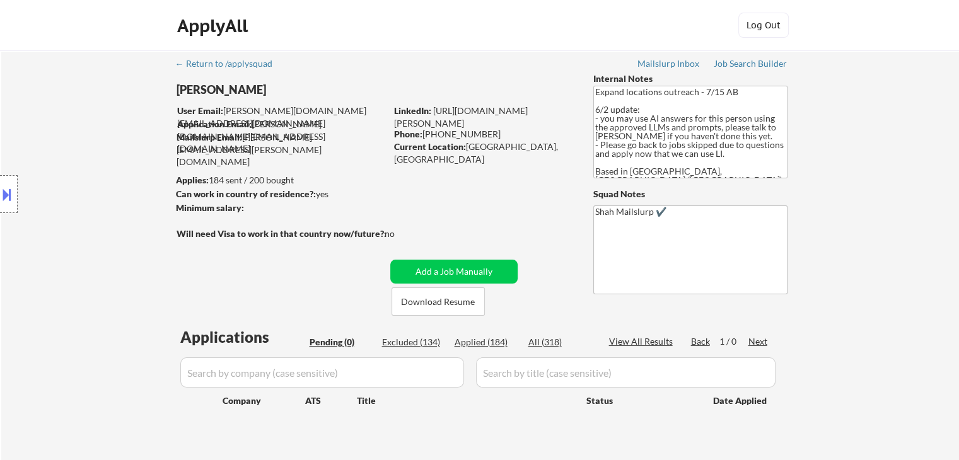
click at [90, 156] on div "Location Inclusions: [GEOGRAPHIC_DATA], ON [GEOGRAPHIC_DATA], ON [GEOGRAPHIC_DA…" at bounding box center [113, 195] width 226 height 234
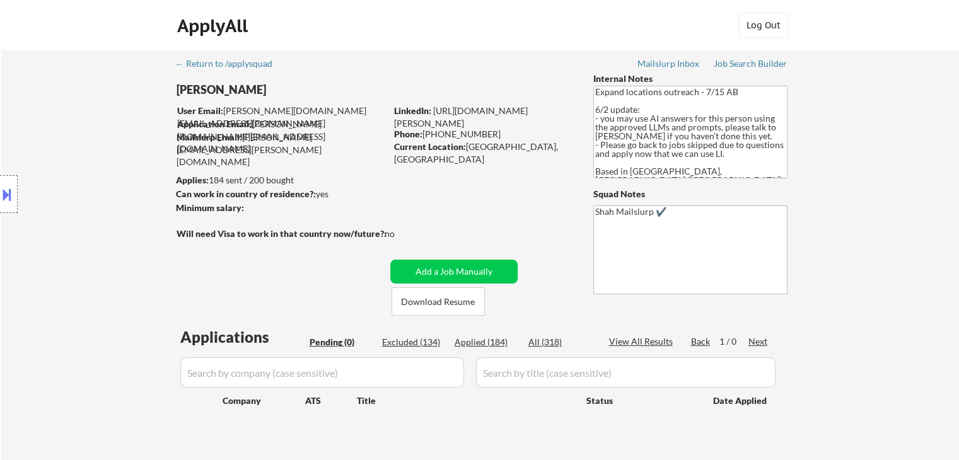
click at [90, 156] on div "Location Inclusions: [GEOGRAPHIC_DATA], ON [GEOGRAPHIC_DATA], ON [GEOGRAPHIC_DA…" at bounding box center [113, 195] width 226 height 234
click at [79, 153] on div "Location Inclusions: [GEOGRAPHIC_DATA], ON [GEOGRAPHIC_DATA], ON [GEOGRAPHIC_DA…" at bounding box center [113, 195] width 226 height 234
click at [61, 190] on div "Location Inclusions: [GEOGRAPHIC_DATA], ON [GEOGRAPHIC_DATA], ON [GEOGRAPHIC_DA…" at bounding box center [113, 195] width 226 height 234
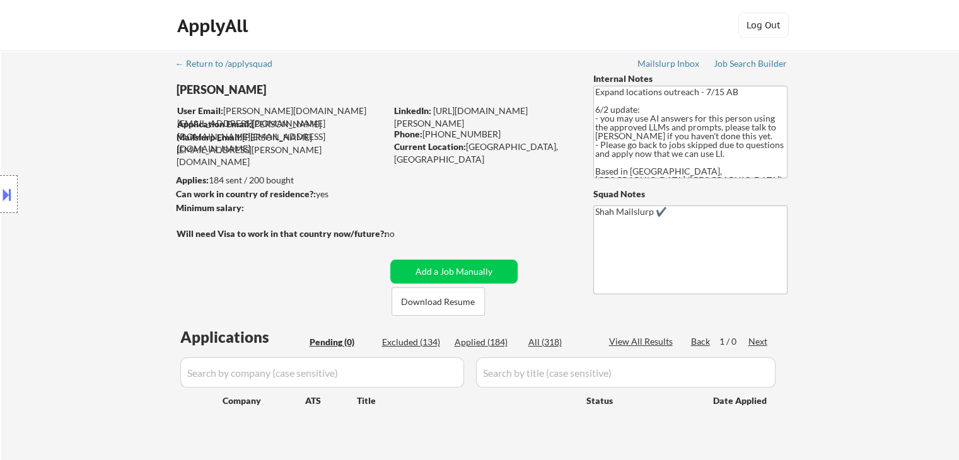
click at [62, 279] on div "Location Inclusions: [GEOGRAPHIC_DATA], ON [GEOGRAPHIC_DATA], ON [GEOGRAPHIC_DA…" at bounding box center [113, 195] width 226 height 234
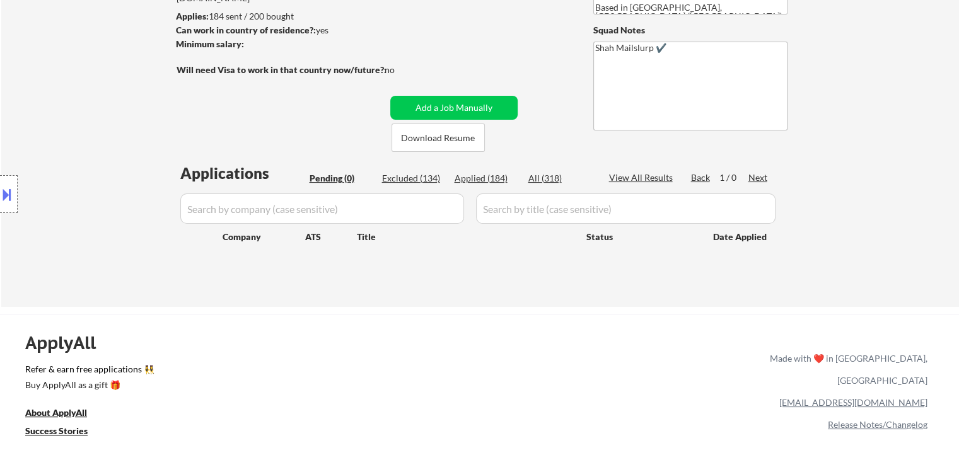
scroll to position [252, 0]
